Goal: Check status: Check status

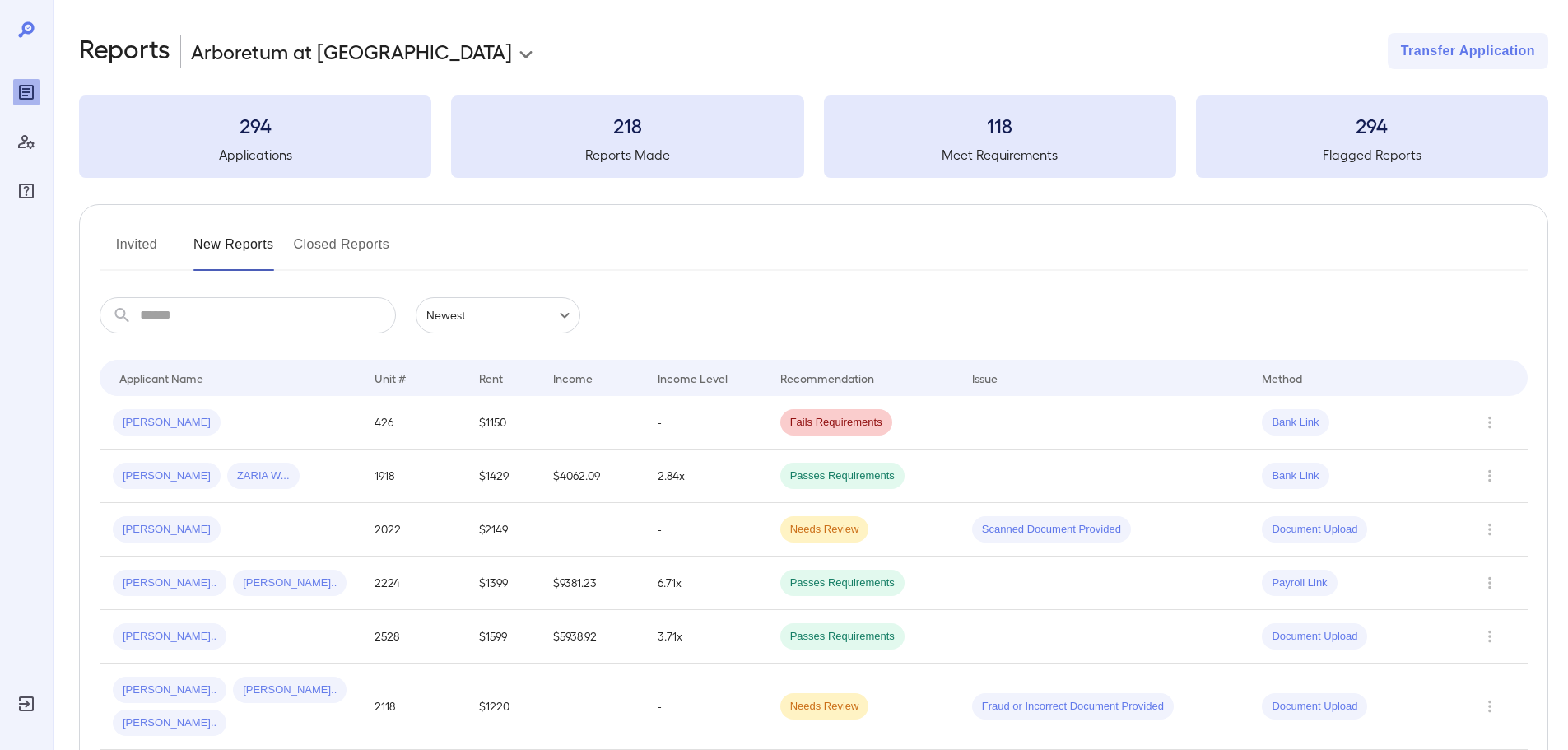
click at [160, 256] on button "Invited" at bounding box center [136, 251] width 74 height 39
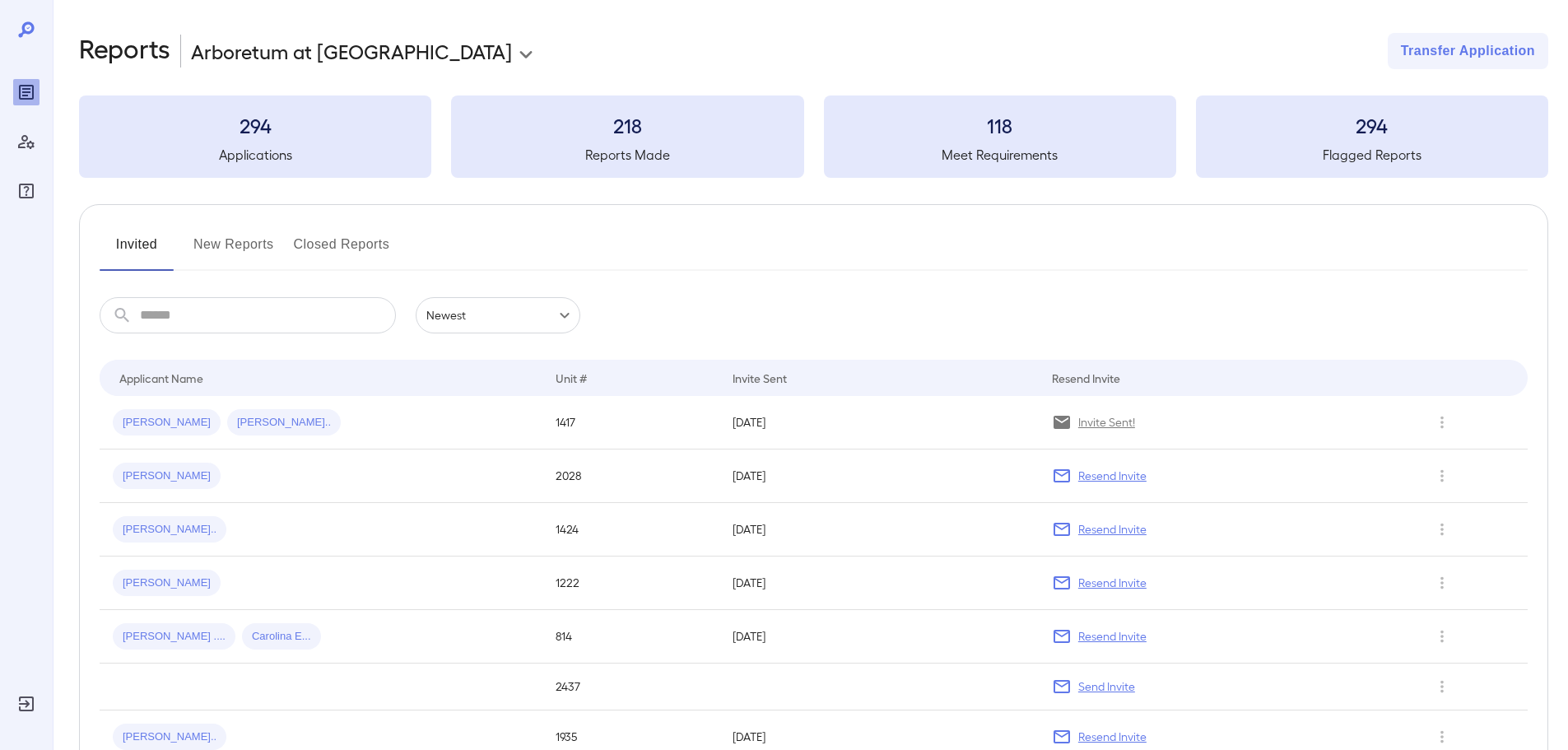
click at [654, 243] on div "Invited New Reports Closed Reports" at bounding box center [814, 251] width 1428 height 39
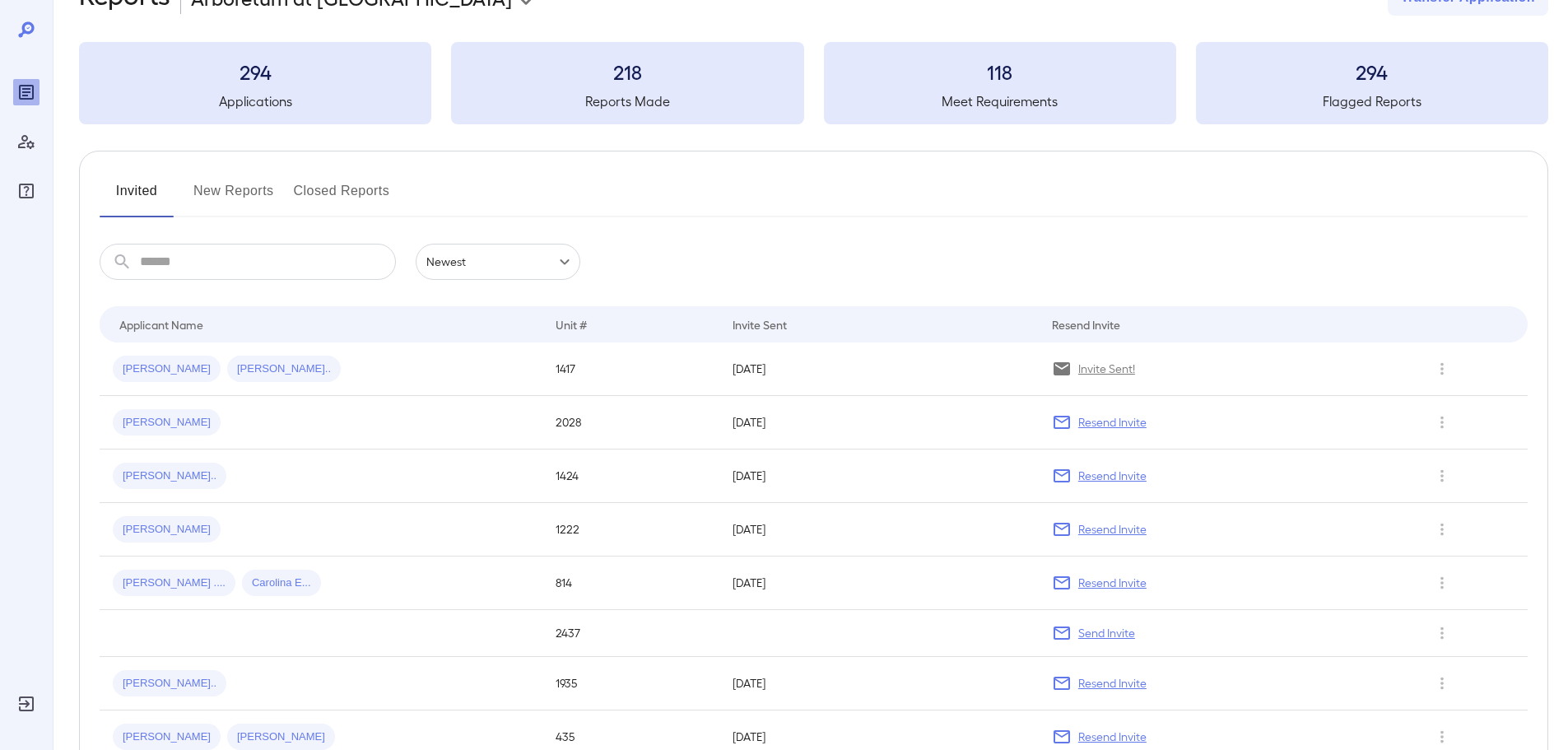
scroll to position [82, 0]
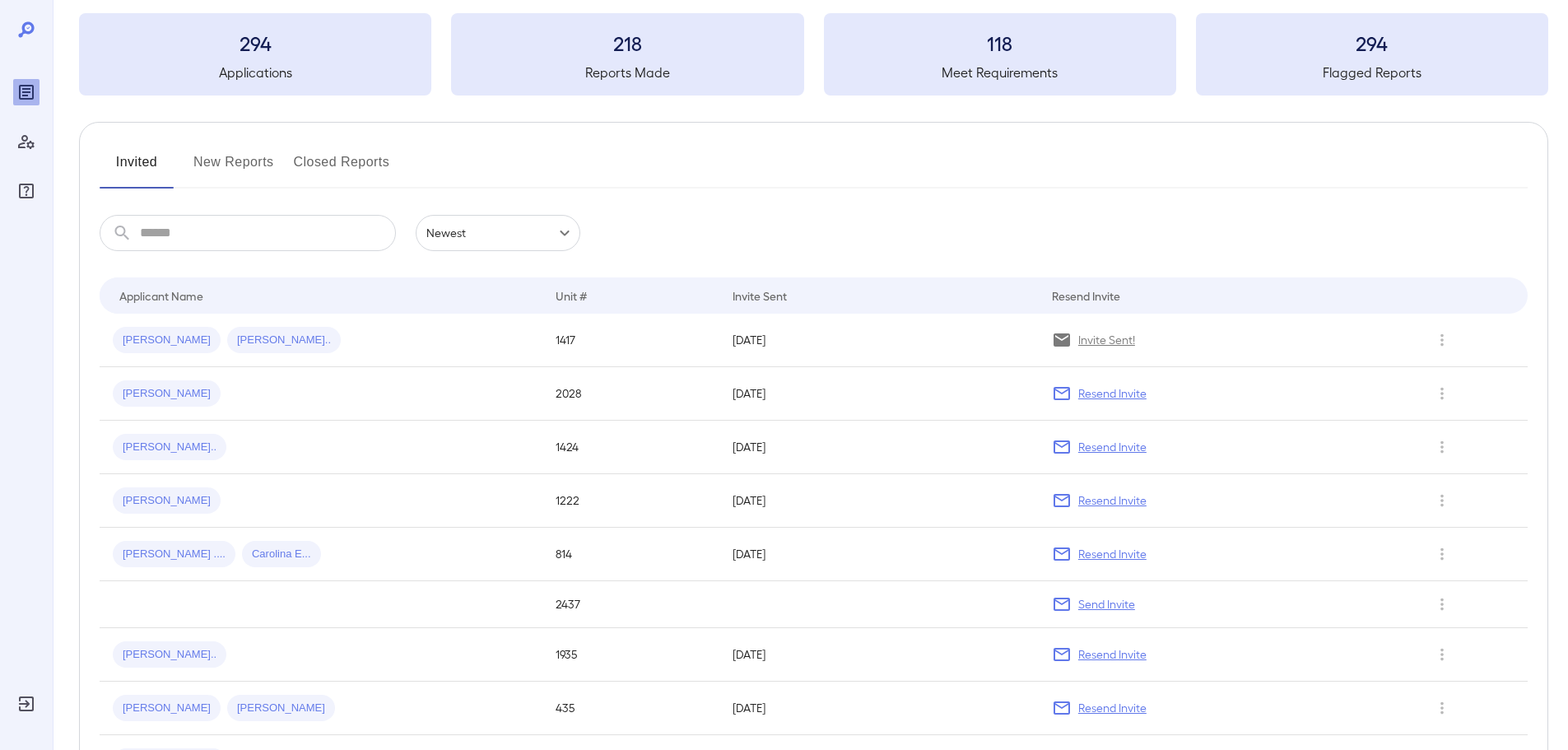
click at [237, 166] on button "New Reports" at bounding box center [233, 168] width 81 height 39
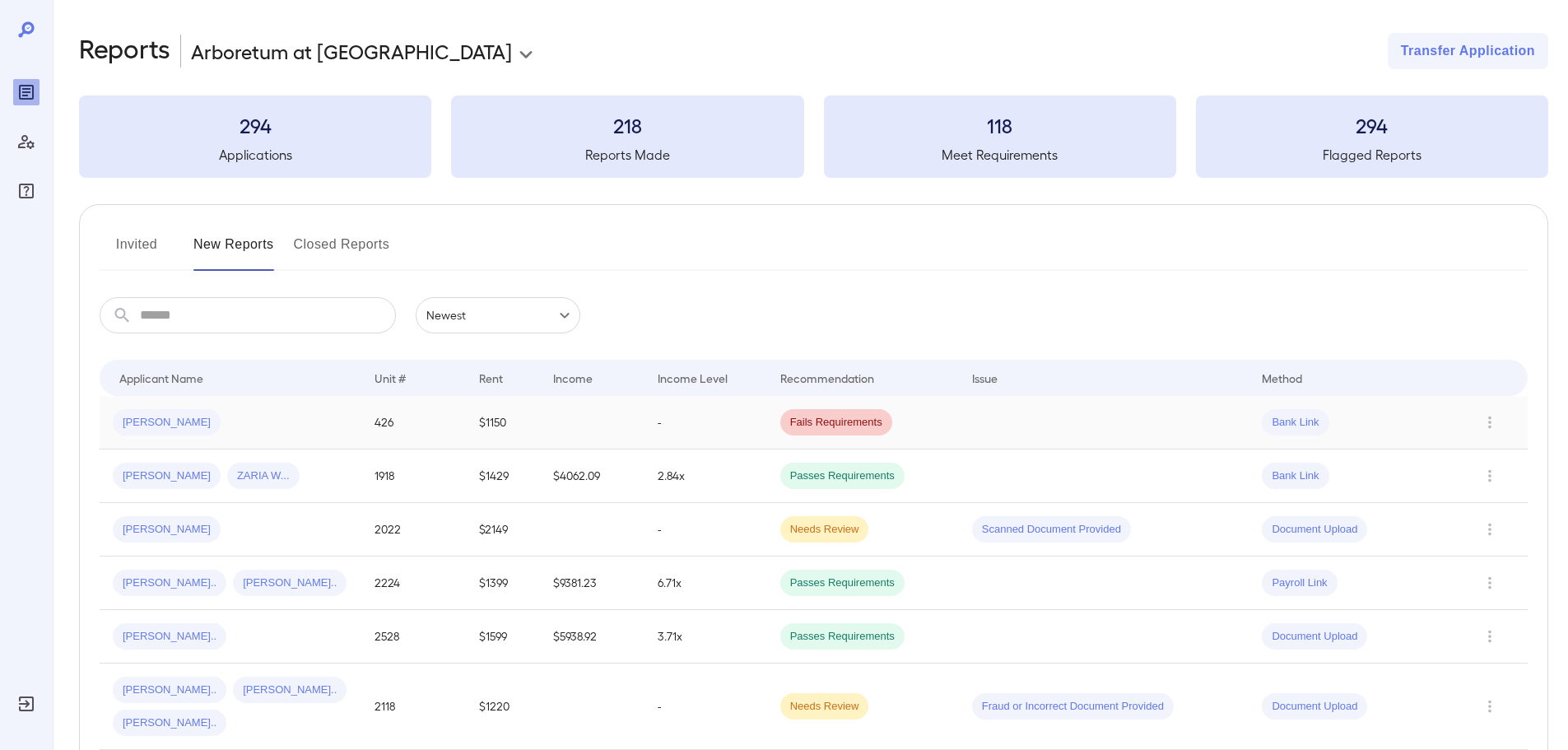
click at [270, 425] on div "[PERSON_NAME]" at bounding box center [231, 423] width 236 height 27
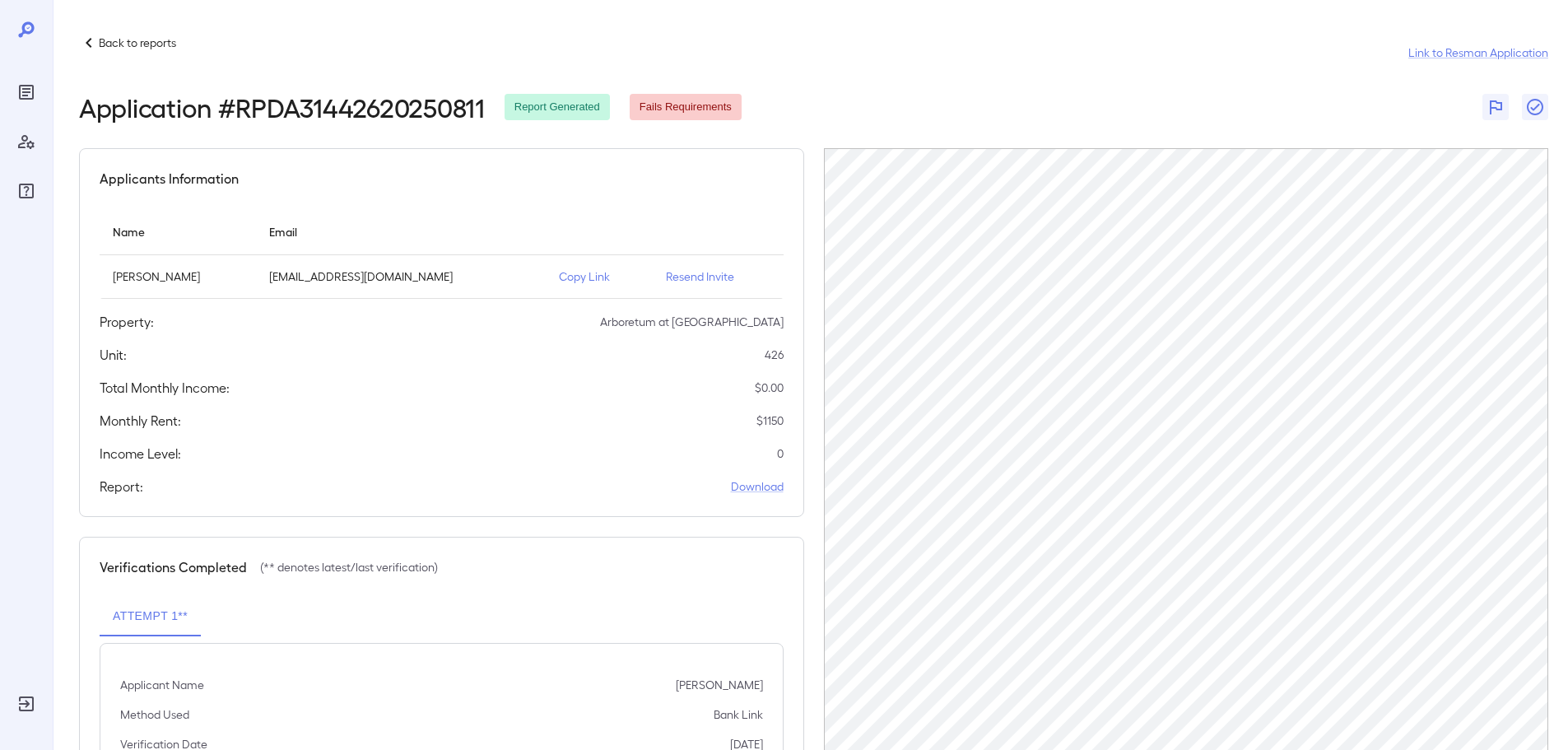
click at [588, 273] on p "Copy Link" at bounding box center [599, 276] width 81 height 17
click at [110, 37] on p "Back to reports" at bounding box center [137, 43] width 77 height 17
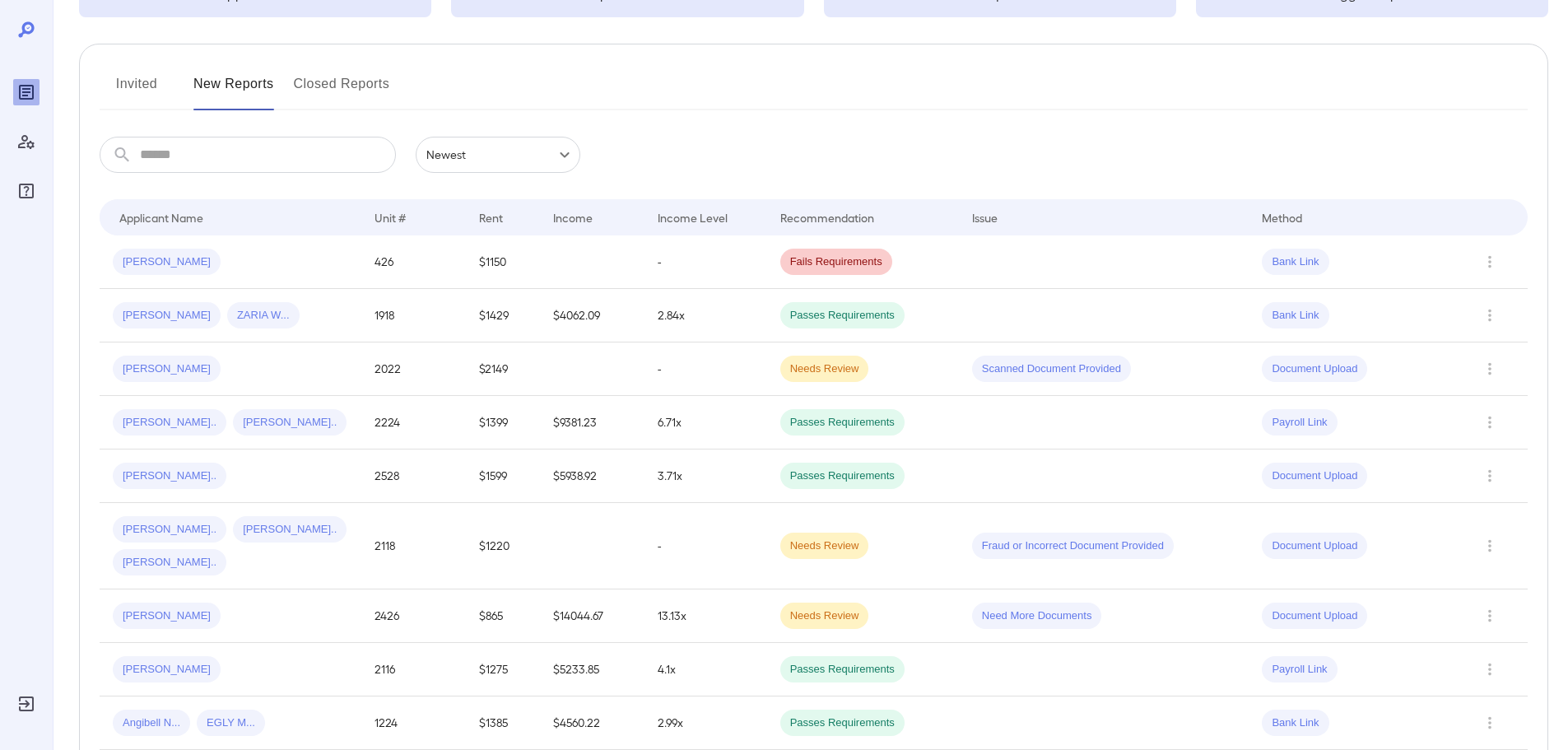
scroll to position [165, 0]
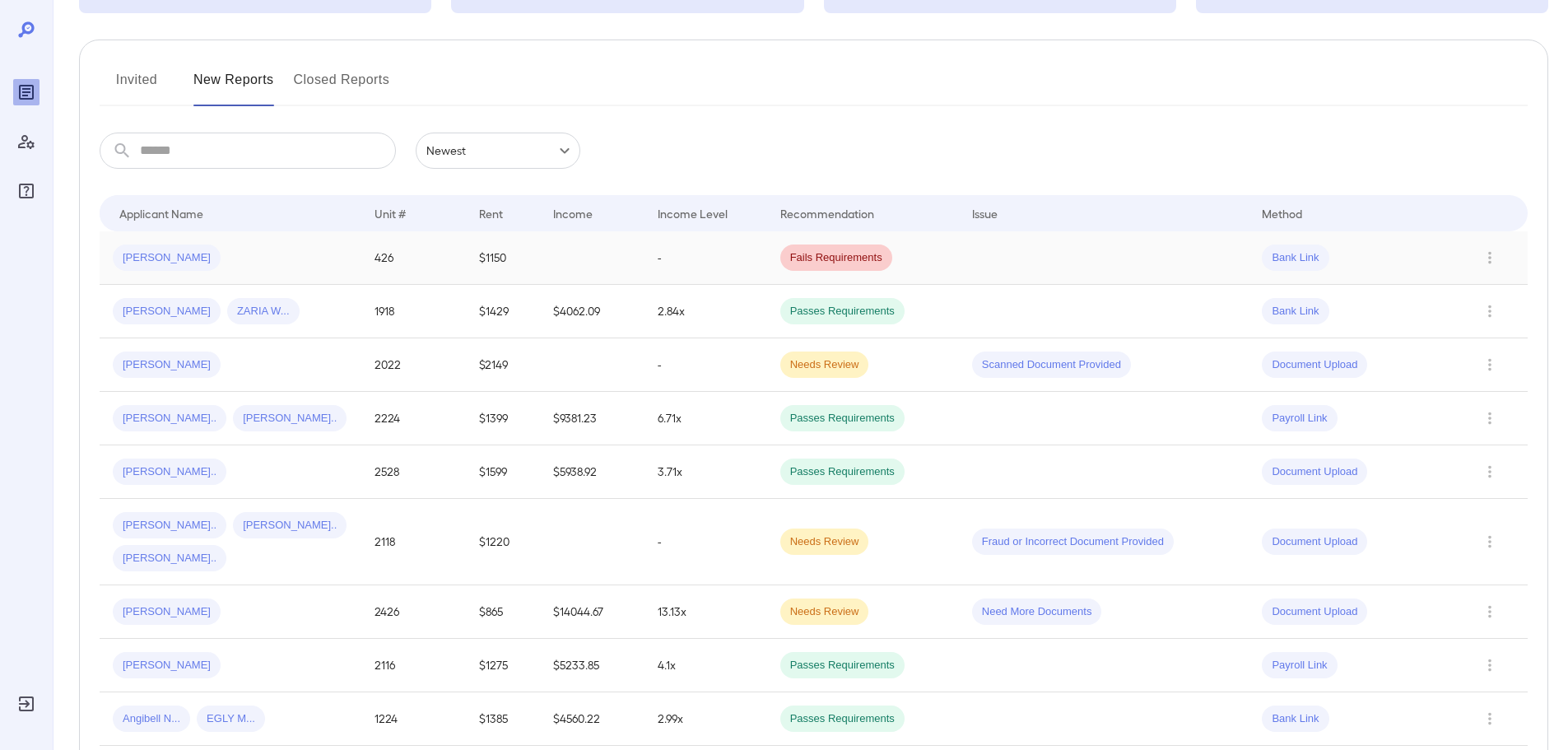
click at [335, 248] on div "[PERSON_NAME]" at bounding box center [231, 258] width 236 height 27
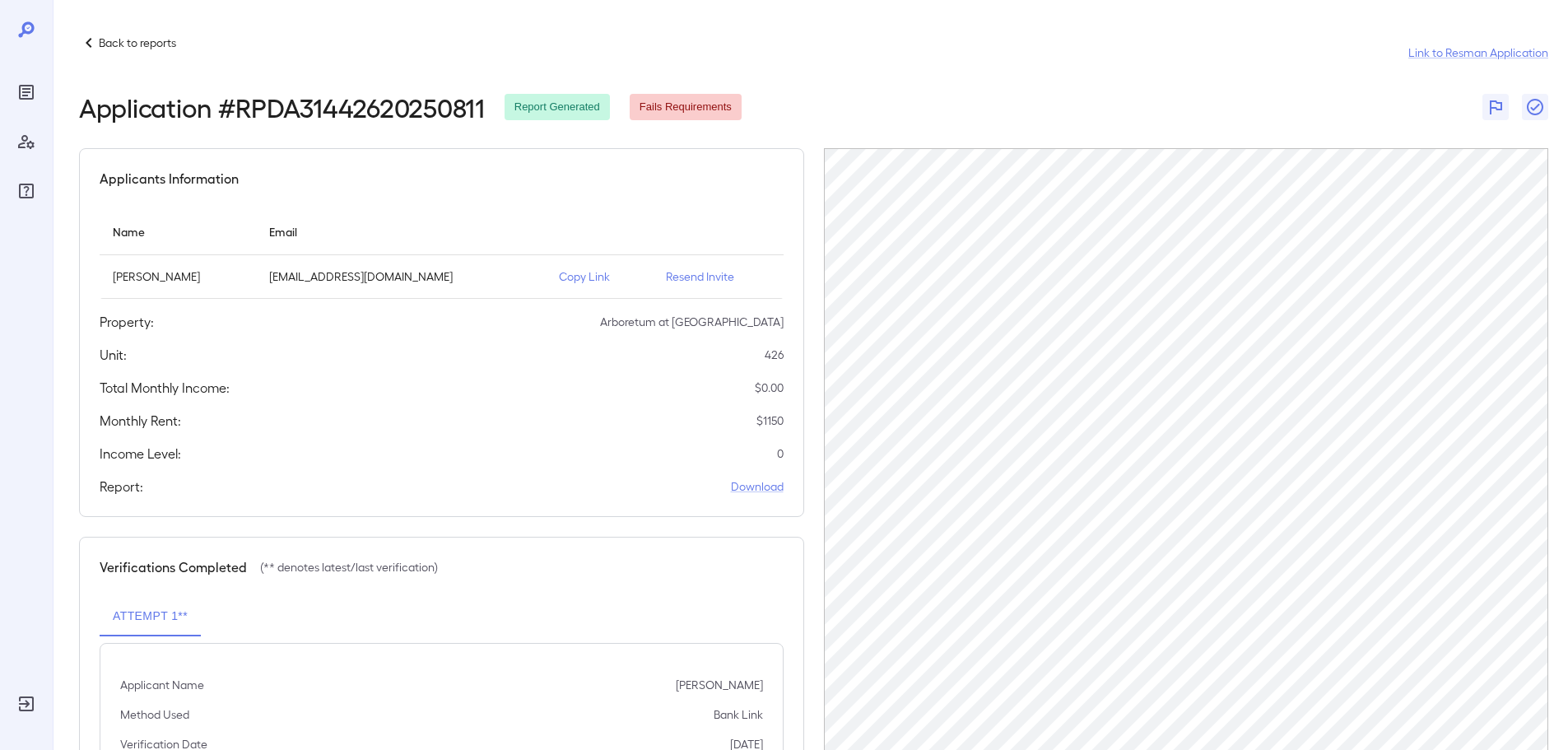
click at [106, 44] on p "Back to reports" at bounding box center [137, 43] width 77 height 17
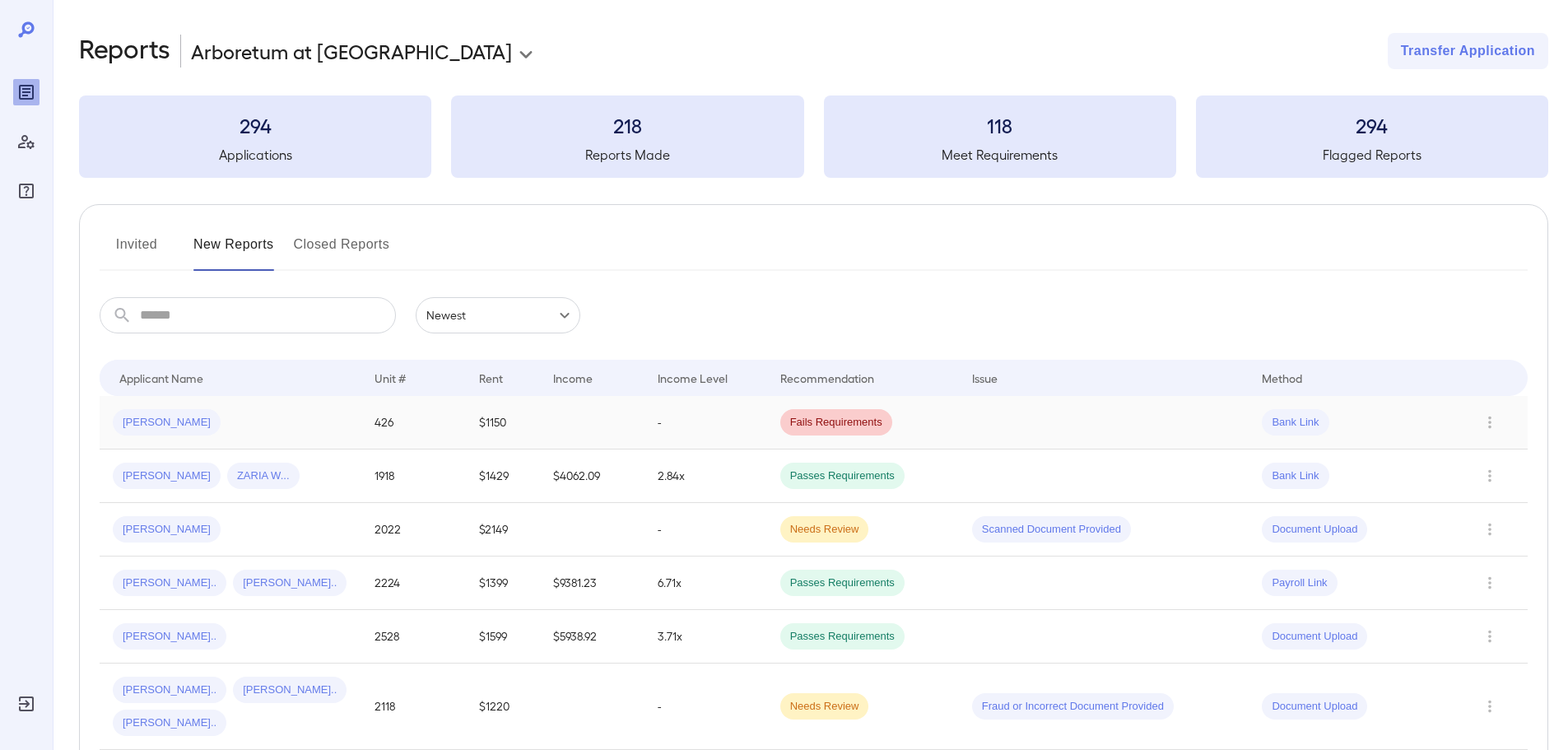
click at [751, 410] on td "-" at bounding box center [706, 423] width 122 height 53
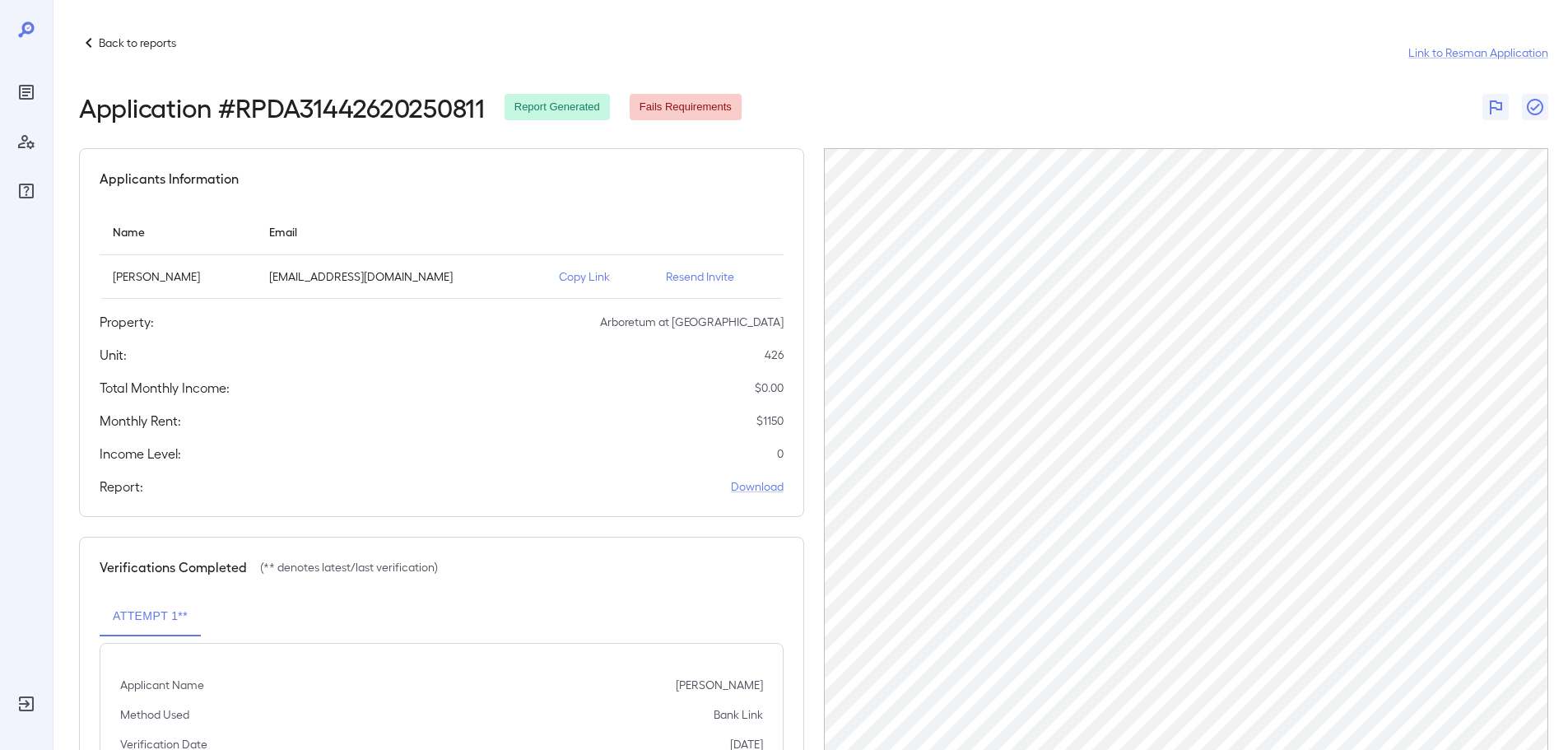
click at [128, 45] on p "Back to reports" at bounding box center [137, 43] width 77 height 17
